Goal: Information Seeking & Learning: Understand process/instructions

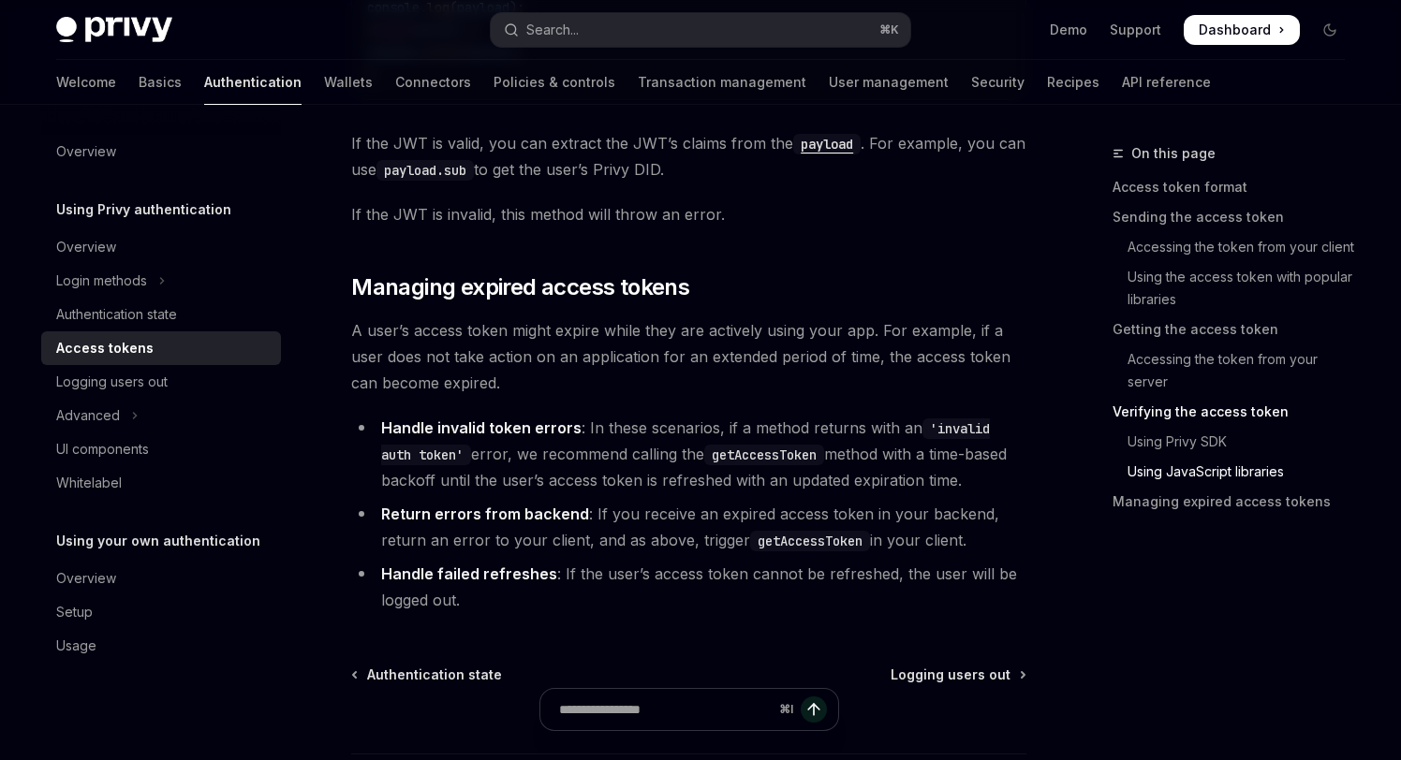
scroll to position [5161, 0]
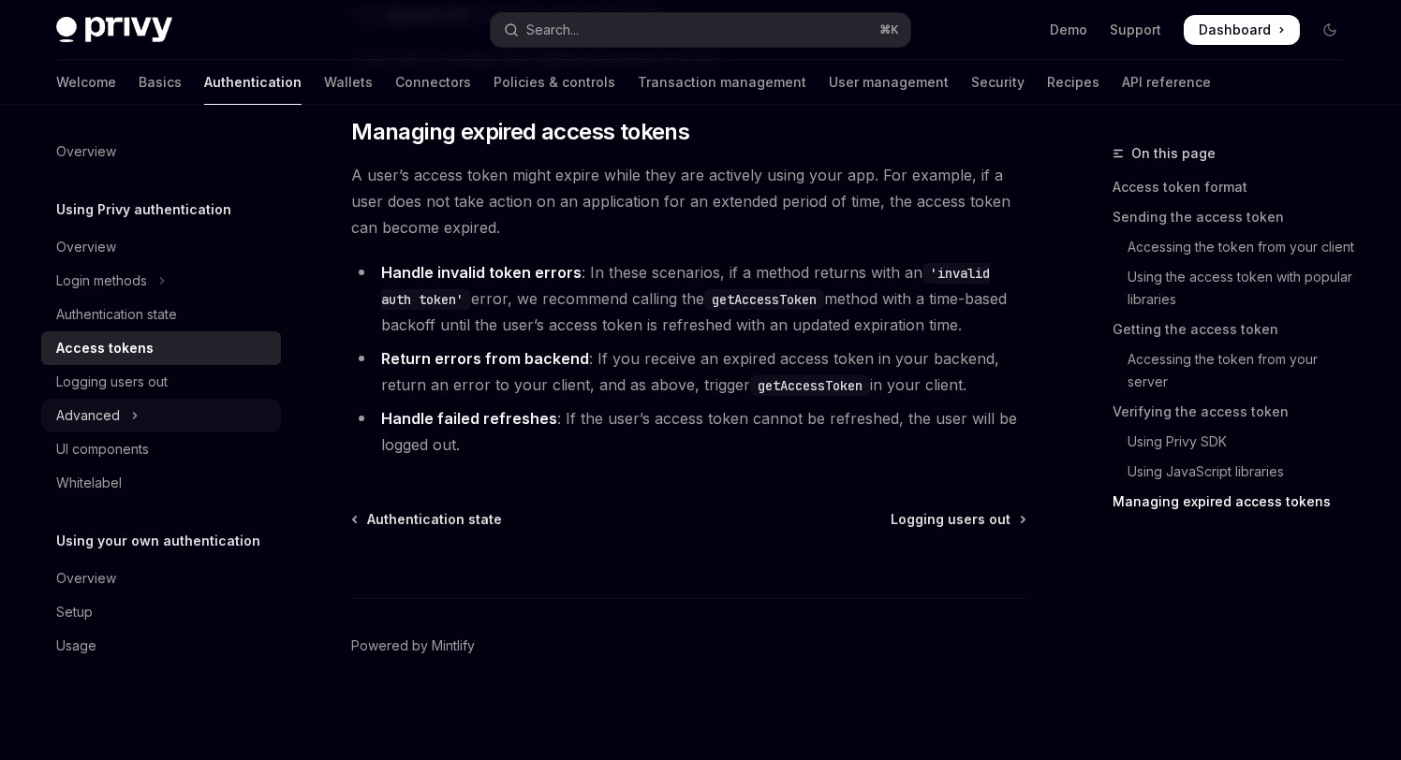
click at [162, 409] on button "Advanced" at bounding box center [161, 416] width 240 height 34
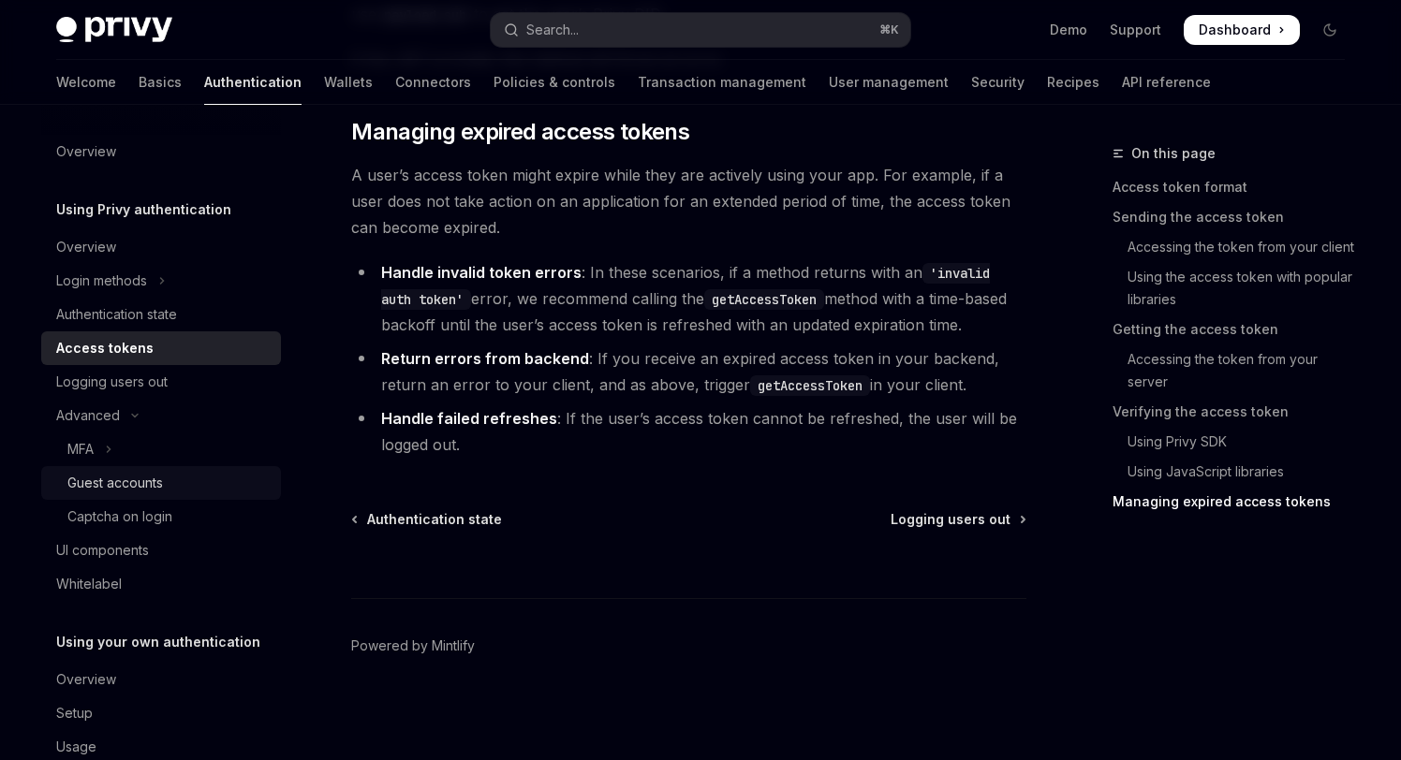
scroll to position [41, 0]
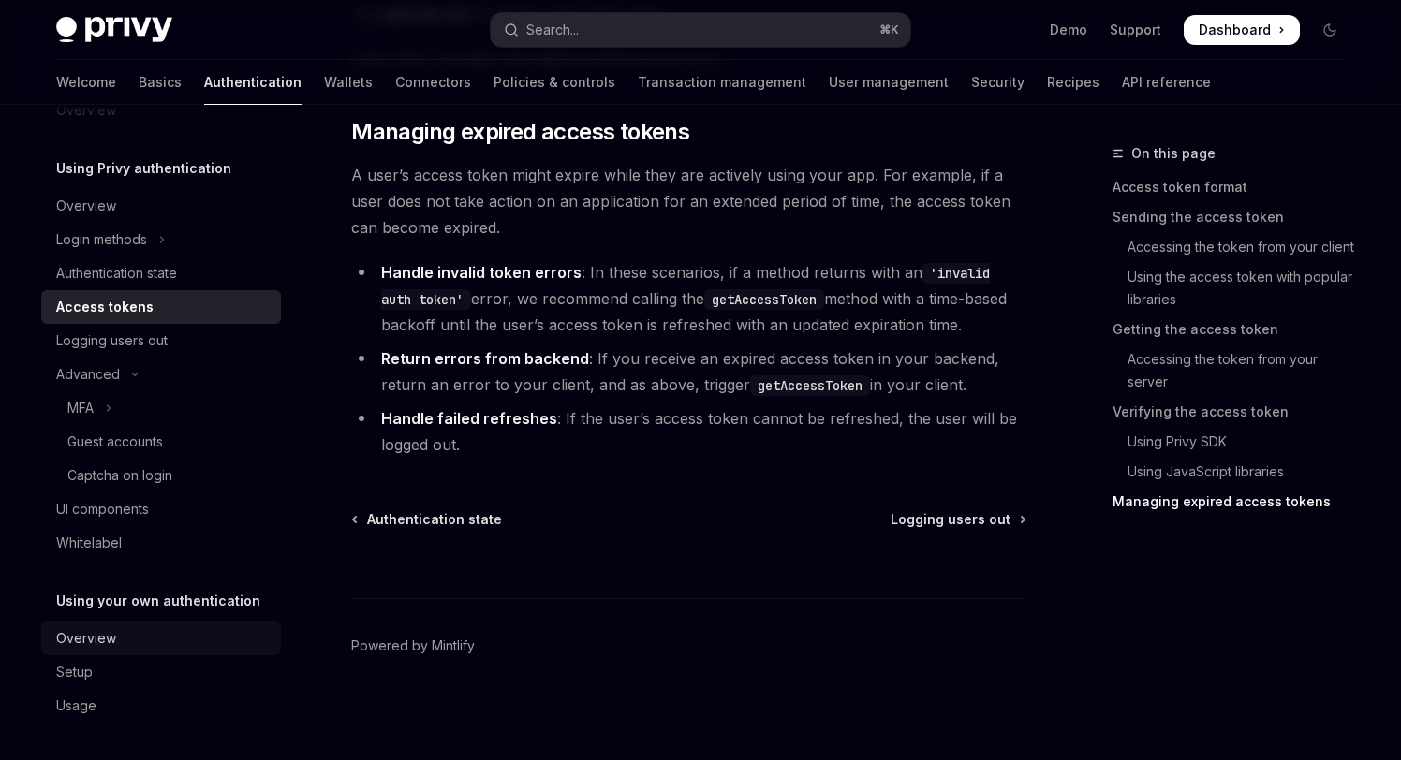
click at [211, 639] on div "Overview" at bounding box center [163, 638] width 214 height 22
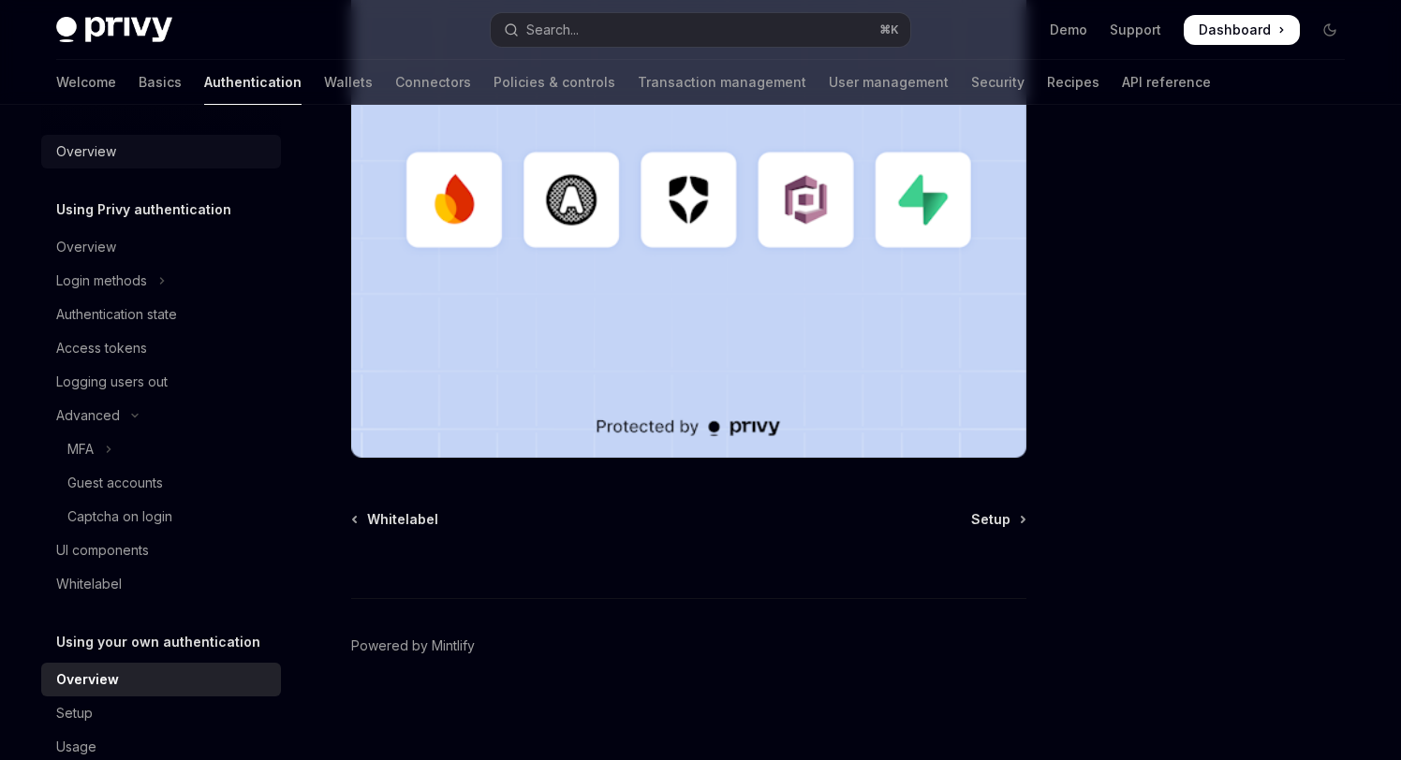
click at [181, 154] on div "Overview" at bounding box center [163, 151] width 214 height 22
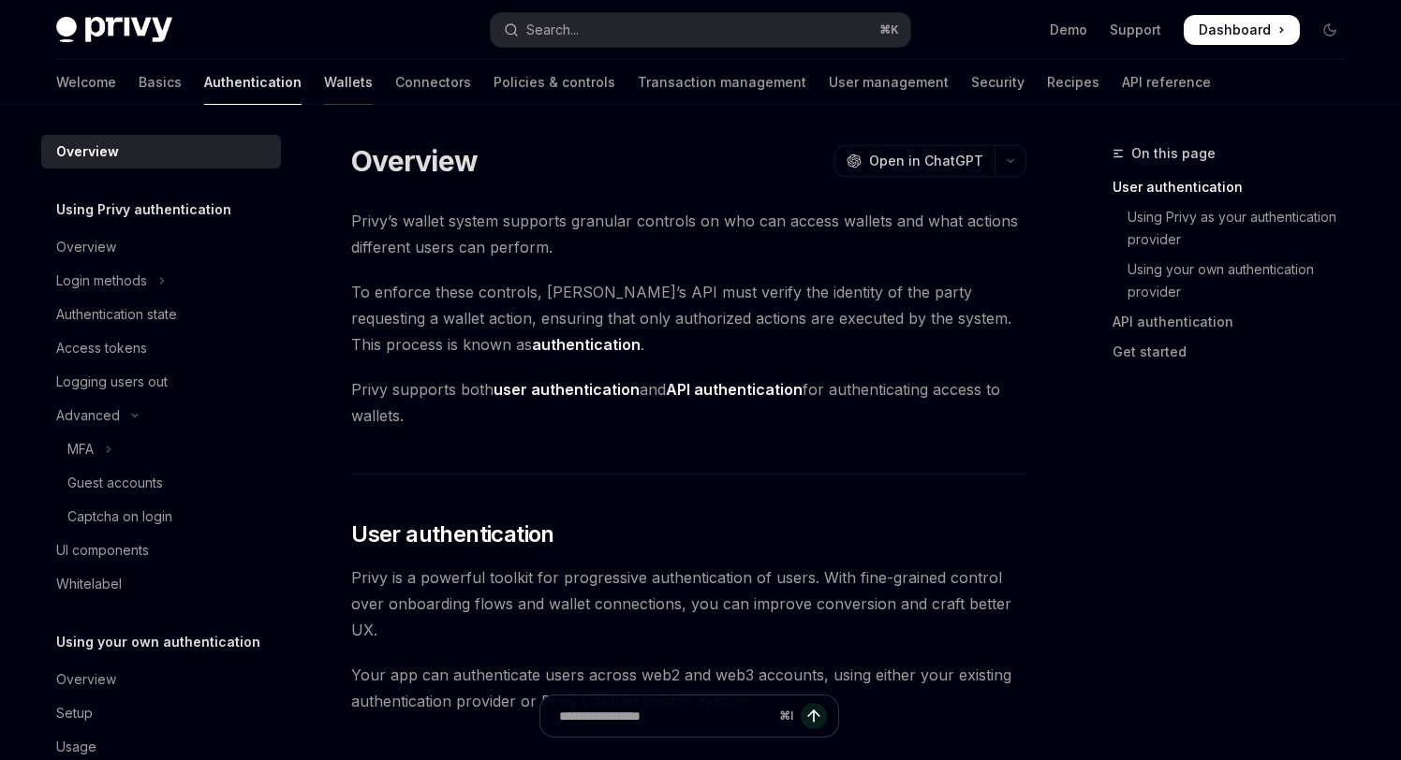
click at [324, 72] on link "Wallets" at bounding box center [348, 82] width 49 height 45
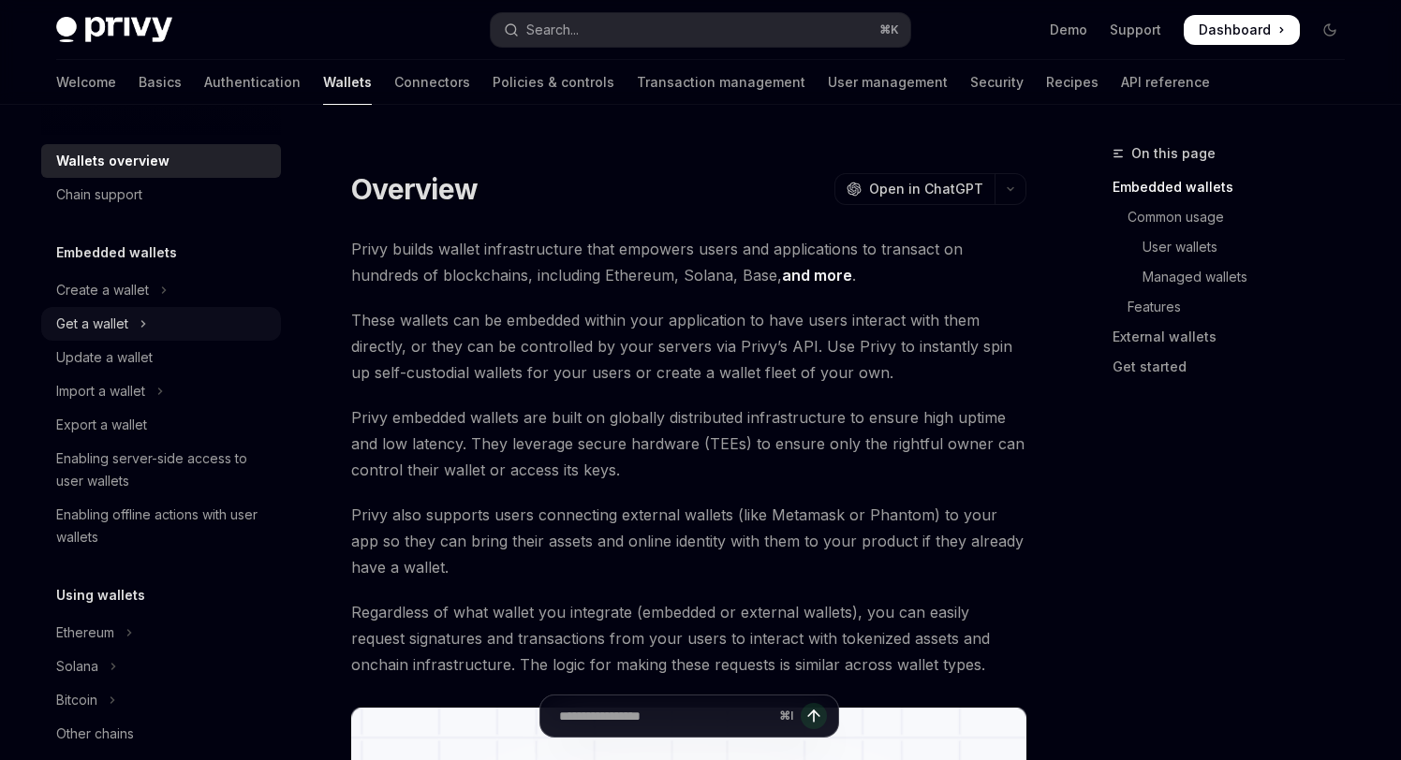
click at [184, 331] on button "Get a wallet" at bounding box center [161, 324] width 240 height 34
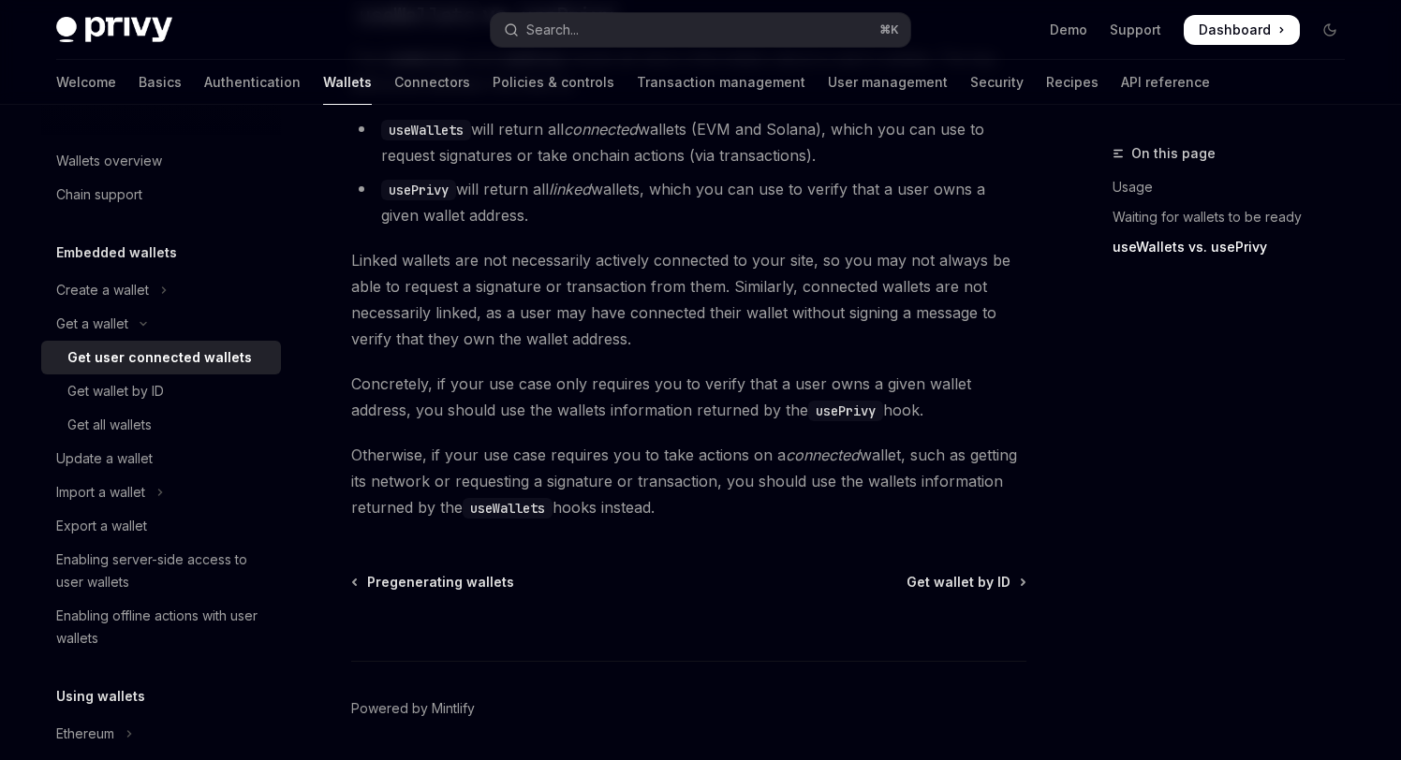
scroll to position [1742, 0]
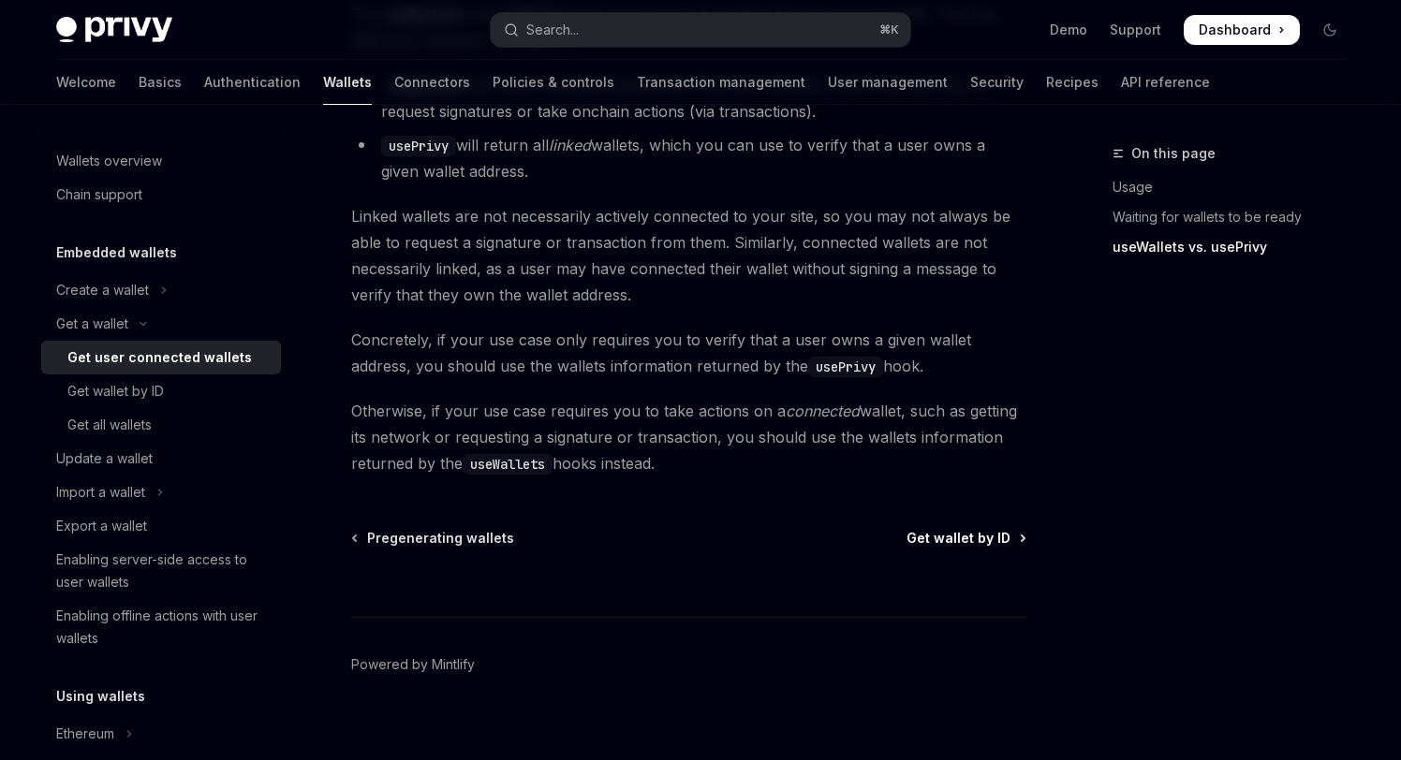
click at [976, 529] on span "Get wallet by ID" at bounding box center [959, 538] width 104 height 19
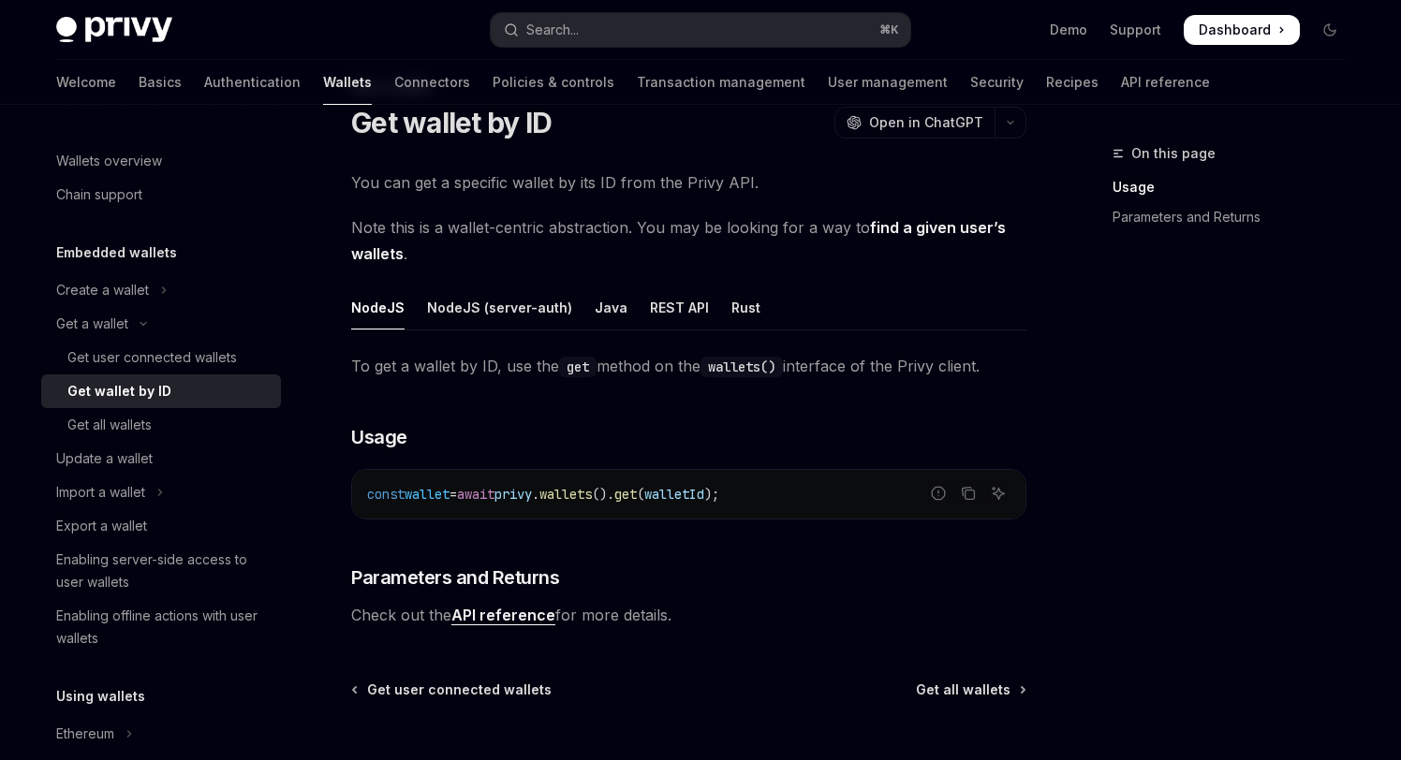
scroll to position [237, 0]
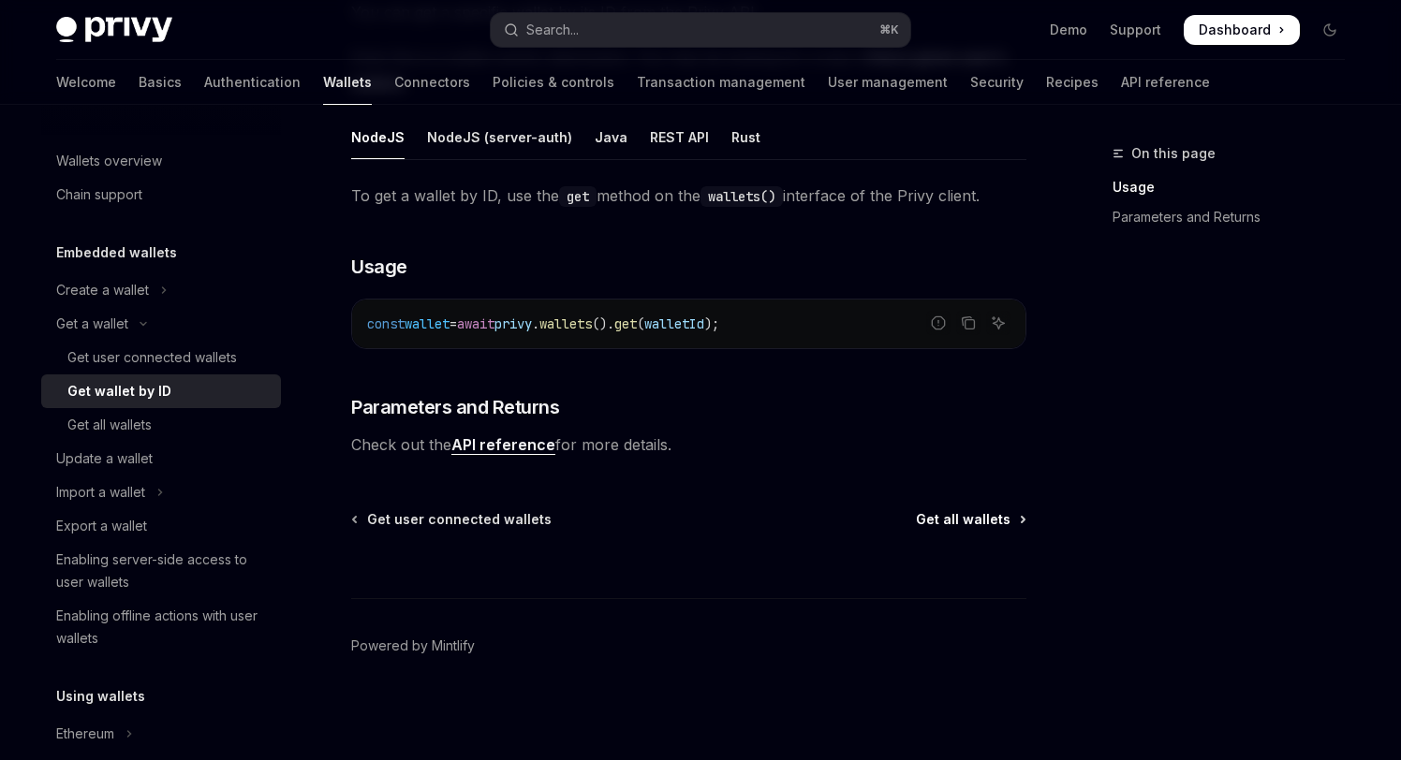
click at [993, 511] on span "Get all wallets" at bounding box center [963, 519] width 95 height 19
type textarea "*"
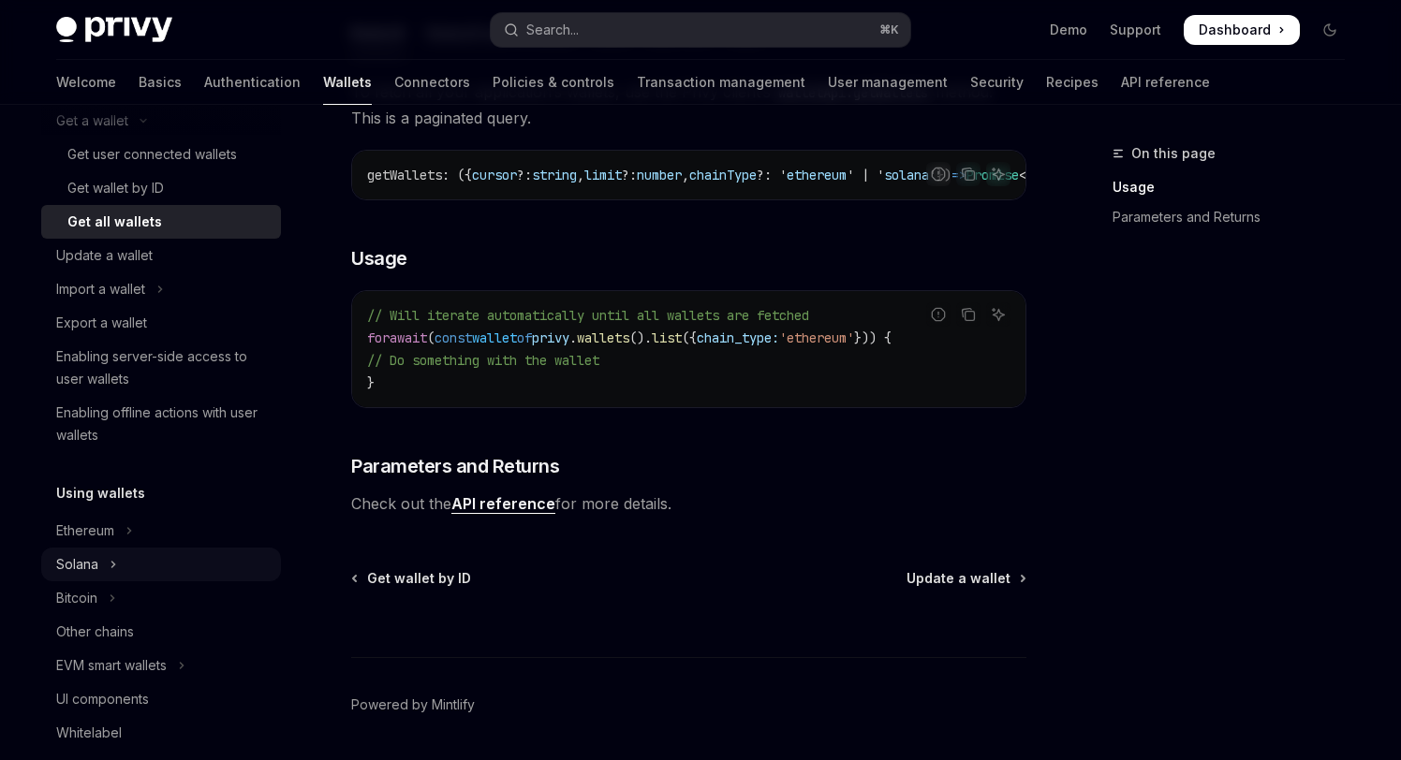
scroll to position [300, 0]
